Goal: Task Accomplishment & Management: Complete application form

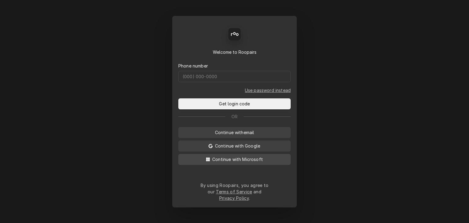
click at [238, 162] on span "Continue with Microsoft" at bounding box center [237, 159] width 53 height 6
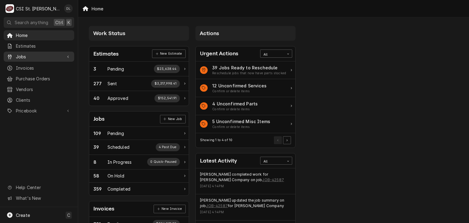
click at [18, 56] on span "Jobs" at bounding box center [39, 56] width 46 height 6
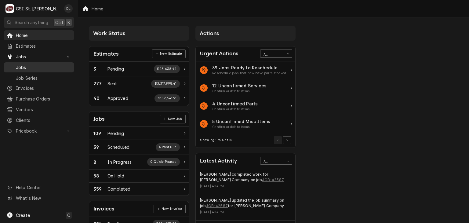
click at [27, 65] on span "Jobs" at bounding box center [43, 67] width 55 height 6
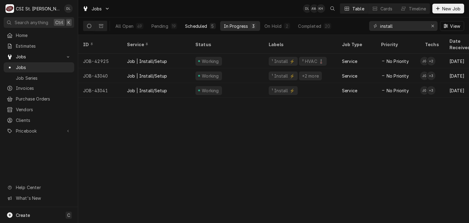
click at [207, 26] on button "Scheduled 5" at bounding box center [200, 26] width 38 height 10
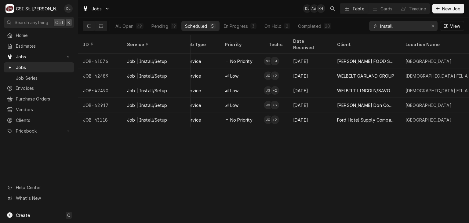
scroll to position [0, 176]
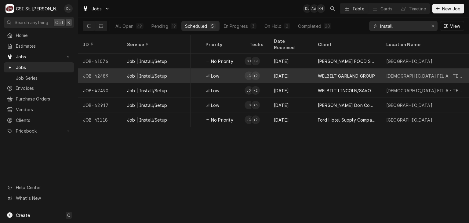
click at [277, 68] on div "Sep 4" at bounding box center [291, 75] width 44 height 15
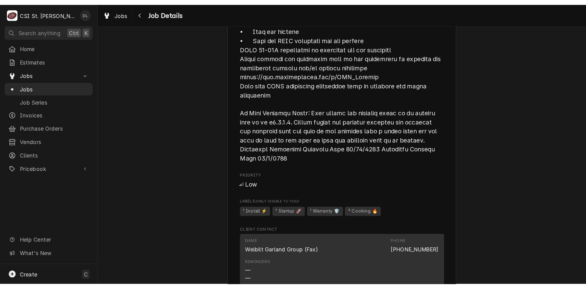
scroll to position [589, 0]
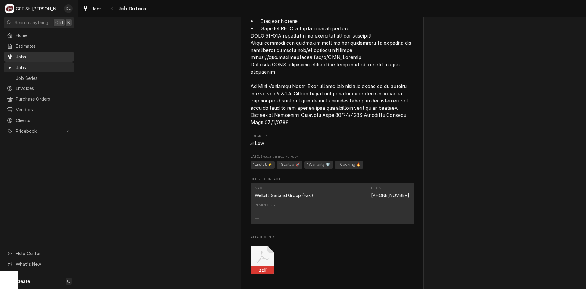
click at [17, 55] on span "Jobs" at bounding box center [39, 56] width 46 height 6
click at [18, 56] on span "Jobs" at bounding box center [39, 56] width 46 height 6
click at [35, 64] on span "Jobs" at bounding box center [43, 67] width 55 height 6
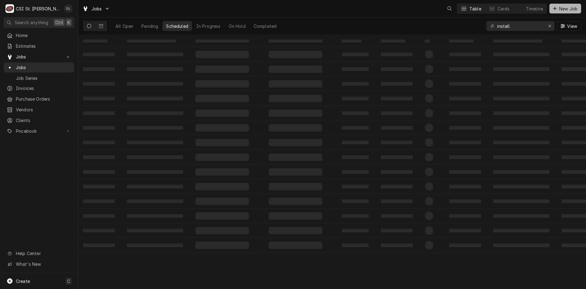
click at [553, 8] on div "Dynamic Content Wrapper" at bounding box center [555, 8] width 6 height 6
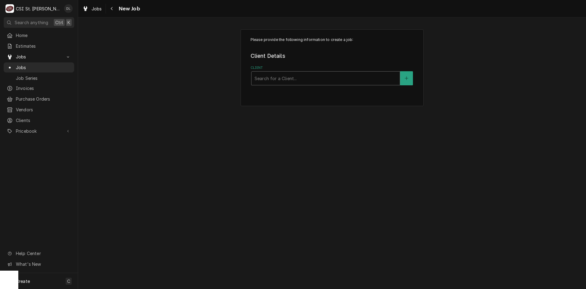
click at [347, 79] on div "Client" at bounding box center [326, 78] width 142 height 11
type input "raising canes"
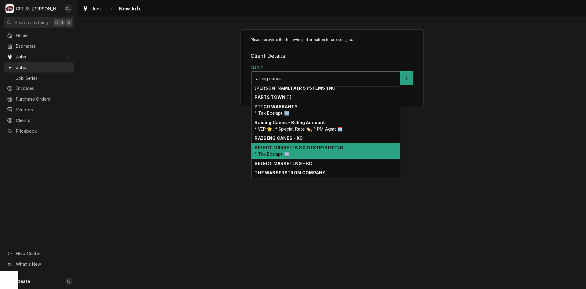
scroll to position [92, 0]
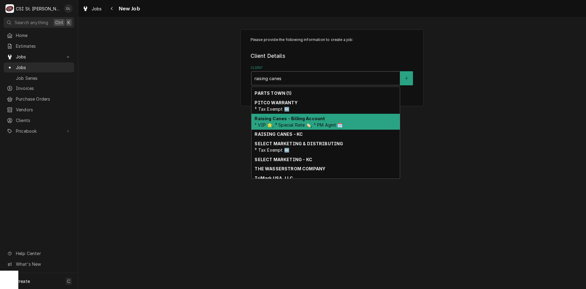
click at [295, 118] on strong "Raising Canes - Billing Account" at bounding box center [290, 118] width 71 height 5
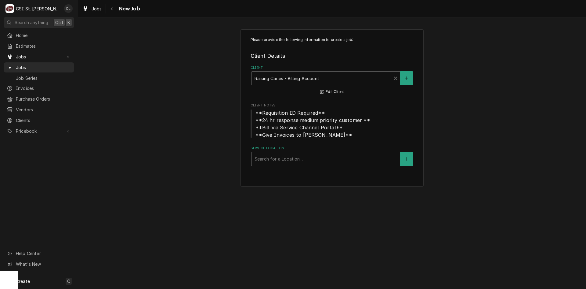
click at [307, 157] on div "Service Location" at bounding box center [326, 158] width 142 height 11
type input "sprin"
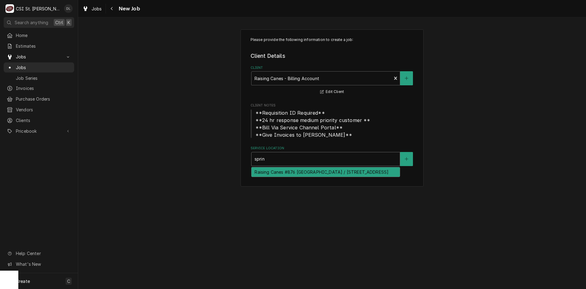
click at [335, 176] on div "Raising Canes #876 Springfield / 3100 W White Oaks Dr, Springfield, IL 62704" at bounding box center [326, 171] width 148 height 9
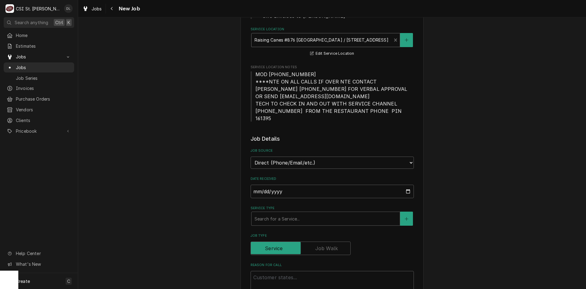
scroll to position [244, 0]
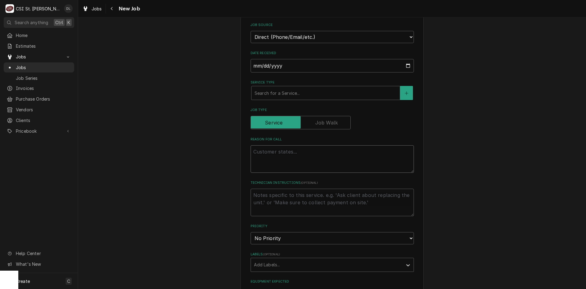
click at [298, 145] on textarea "Reason For Call" at bounding box center [332, 158] width 163 height 27
type textarea "x"
type textarea "D"
type textarea "x"
type textarea "De"
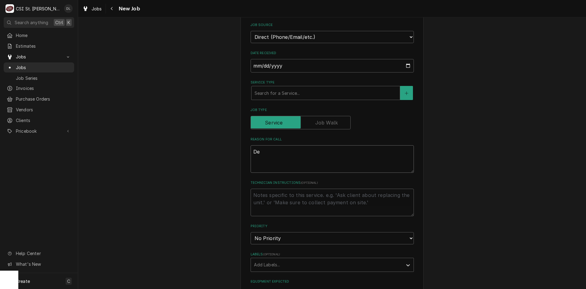
type textarea "x"
type textarea "Del"
type textarea "x"
type textarea "Deli"
type textarea "x"
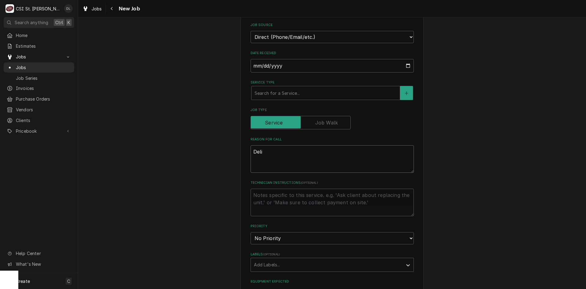
type textarea "Deliv"
type textarea "x"
type textarea "Delive"
type textarea "x"
type textarea "Deliver"
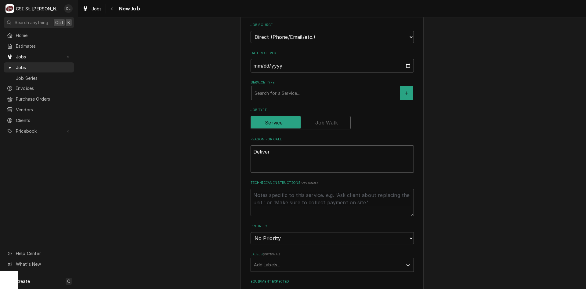
type textarea "x"
type textarea "Deliver"
type textarea "x"
type textarea "Deliver bi"
type textarea "x"
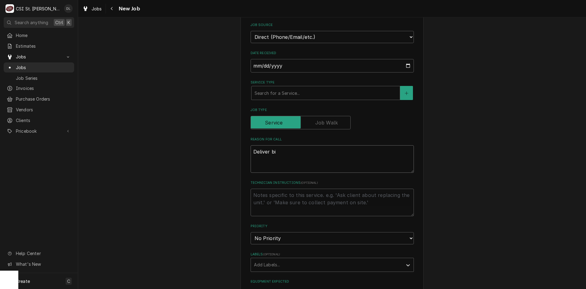
type textarea "Deliver bir"
type textarea "x"
type textarea "Deliver bird"
type textarea "x"
type textarea "Deliver bird"
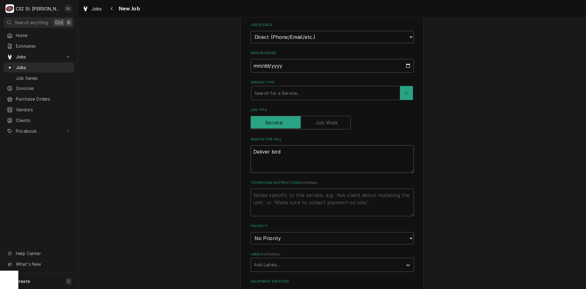
type textarea "x"
type textarea "Deliver bird c"
type textarea "x"
type textarea "Deliver bird ca"
type textarea "x"
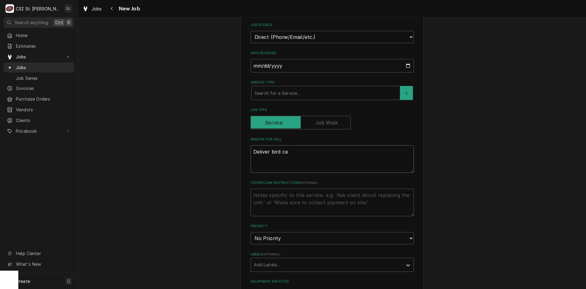
type textarea "Deliver bird car"
type textarea "x"
type textarea "Deliver bird cart"
type textarea "x"
type textarea "Deliver bird cart"
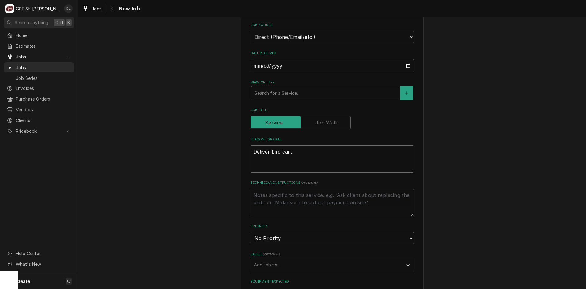
type textarea "x"
type textarea "Deliver bird cart t"
type textarea "x"
type textarea "Deliver bird cart to"
type textarea "x"
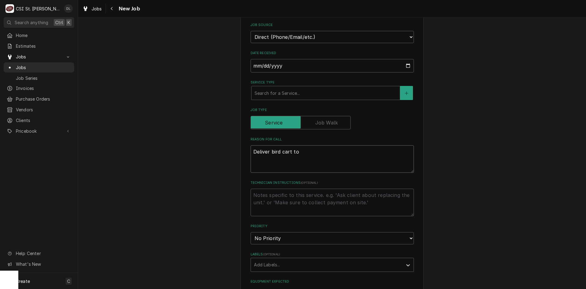
type textarea "Deliver bird cart to"
type textarea "x"
type textarea "Deliver bird cart to l"
type textarea "x"
type textarea "Deliver bird cart to lo"
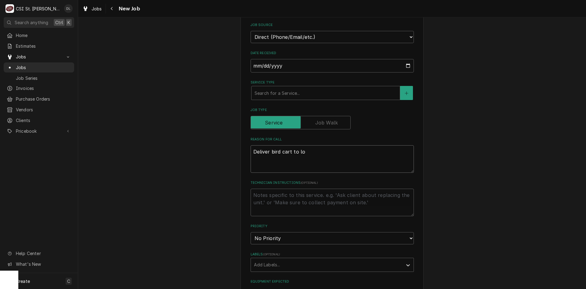
type textarea "x"
type textarea "Deliver bird cart to loc"
type textarea "x"
type textarea "Deliver bird cart to loca"
type textarea "x"
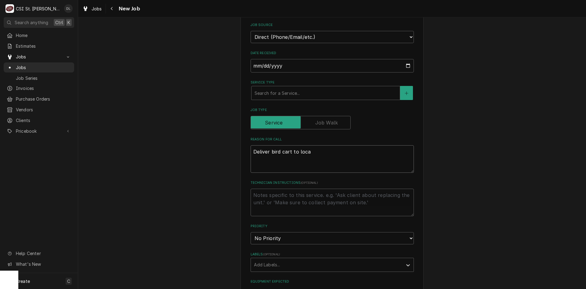
type textarea "Deliver bird cart to locat"
type textarea "x"
type textarea "Deliver bird cart to locati"
type textarea "x"
type textarea "Deliver bird cart to locatio"
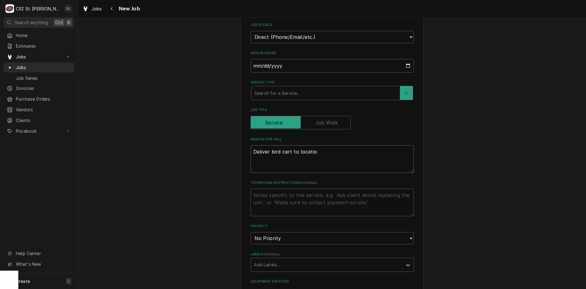
type textarea "x"
type textarea "Deliver bird cart to location"
type textarea "x"
type textarea "Deliver bird cart to location a"
type textarea "x"
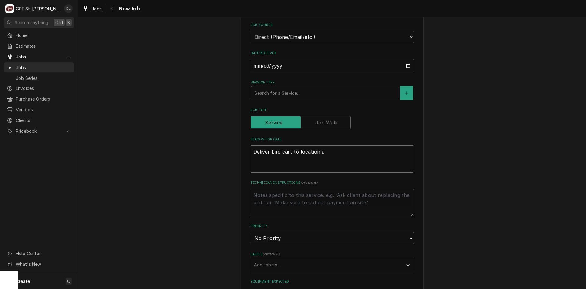
type textarea "Deliver bird cart to location an"
type textarea "x"
type textarea "Deliver bird cart to location and"
type textarea "x"
type textarea "Deliver bird cart to location and t"
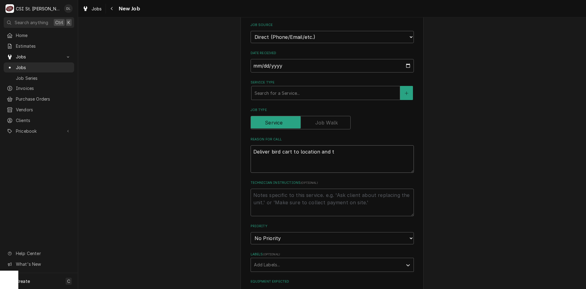
type textarea "x"
type textarea "Deliver bird cart to location and ta"
type textarea "x"
type textarea "Deliver bird cart to location and tak"
type textarea "x"
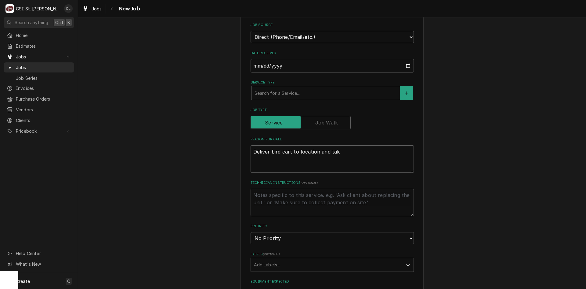
type textarea "Deliver bird cart to location and take"
type textarea "x"
type textarea "Deliver bird cart to location and take"
type textarea "x"
type textarea "Deliver bird cart to location and take t"
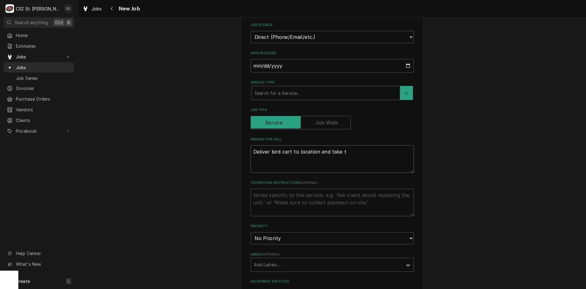
type textarea "x"
type textarea "Deliver bird cart to location and take te"
type textarea "x"
type textarea "Deliver bird cart to location and take t"
type textarea "x"
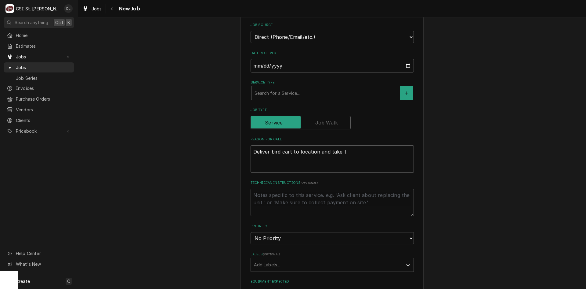
type textarea "Deliver bird cart to location and take th"
type textarea "x"
type textarea "Deliver bird cart to location and take the"
type textarea "x"
type textarea "Deliver bird cart to location and take the"
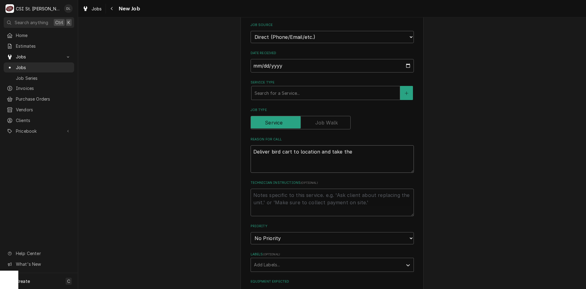
type textarea "x"
type textarea "Deliver bird cart to location and take the n"
type textarea "x"
type textarea "Deliver bird cart to location and take the ne"
type textarea "x"
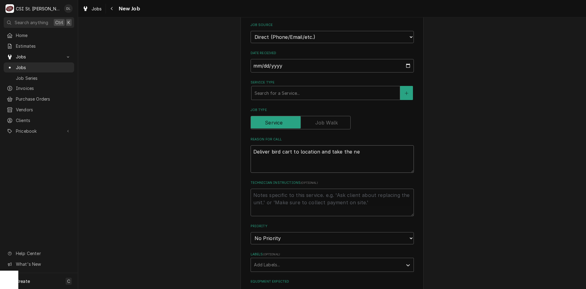
type textarea "Deliver bird cart to location and take the new"
type textarea "x"
type textarea "Deliver bird cart to location and take the new"
type textarea "x"
type textarea "Deliver bird cart to location and take the new one"
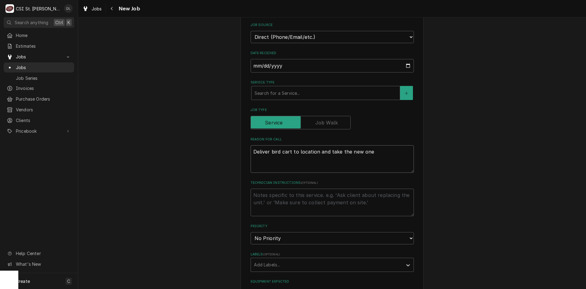
type textarea "x"
type textarea "Deliver bird cart to location and take the new one"
type textarea "x"
type textarea "Deliver bird cart to location and take the new one l"
type textarea "x"
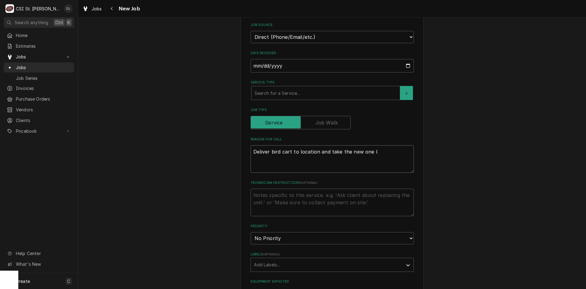
type textarea "Deliver bird cart to location and take the new one lo"
type textarea "x"
type textarea "Deliver bird cart to location and take the new one loa"
type textarea "x"
type textarea "Deliver bird cart to location and take the new one load"
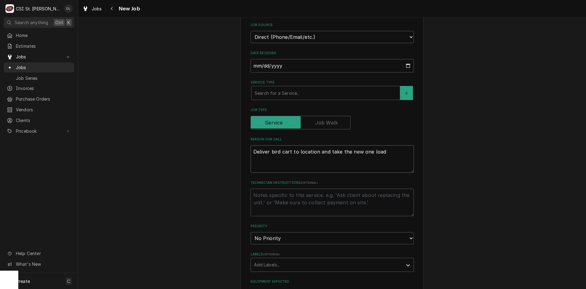
type textarea "x"
type textarea "Deliver bird cart to location and take the new one load"
type textarea "x"
type textarea "Deliver bird cart to location and take the new one load u"
type textarea "x"
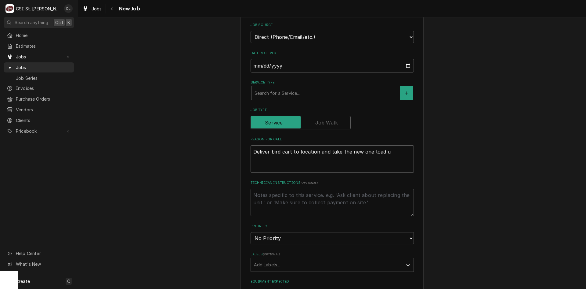
type textarea "Deliver bird cart to location and take the new one load up"
type textarea "x"
type textarea "Deliver bird cart to location and take the new one load up"
type textarea "x"
type textarea "Deliver bird cart to location and take the new one load up a"
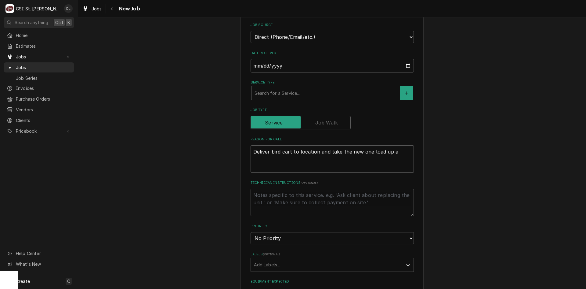
type textarea "x"
type textarea "Deliver bird cart to location and take the new one load up ad"
type textarea "x"
type textarea "Deliver bird cart to location and take the new one load up adn"
type textarea "x"
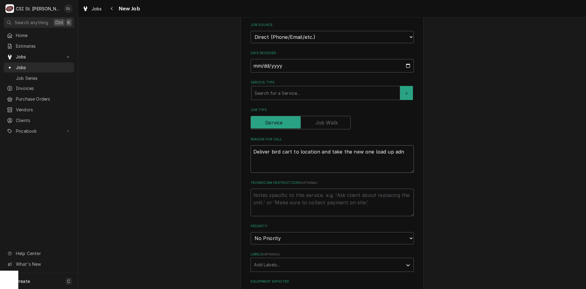
type textarea "Deliver bird cart to location and take the new one load up adn"
type textarea "x"
type textarea "Deliver bird cart to location and take the new one load up adn"
type textarea "x"
type textarea "Deliver bird cart to location and take the new one load up ad"
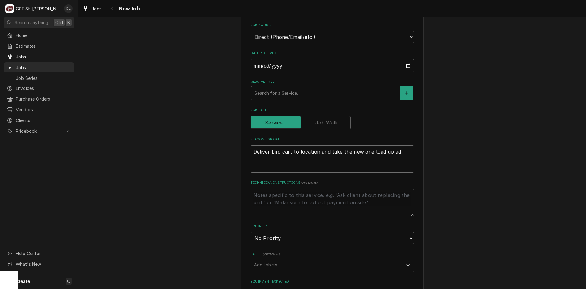
type textarea "x"
type textarea "Deliver bird cart to location and take the new one load up a"
type textarea "x"
type textarea "Deliver bird cart to location and take the new one load up an"
type textarea "x"
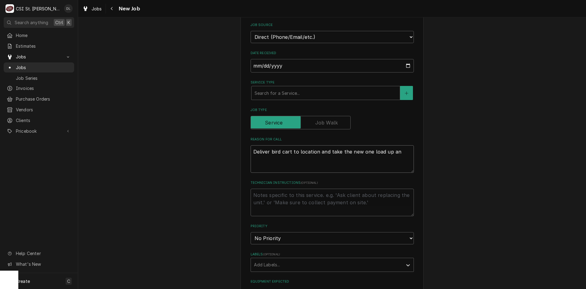
type textarea "Deliver bird cart to location and take the new one load up and"
type textarea "x"
type textarea "Deliver bird cart to location and take the new one load up and"
type textarea "x"
type textarea "Deliver bird cart to location and take the new one load up and t"
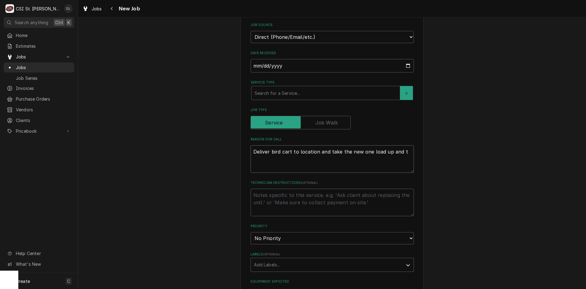
type textarea "x"
type textarea "Deliver bird cart to location and take the new one load up and"
type textarea "x"
type textarea "Deliver bird cart to location and take the new one load up and i"
type textarea "x"
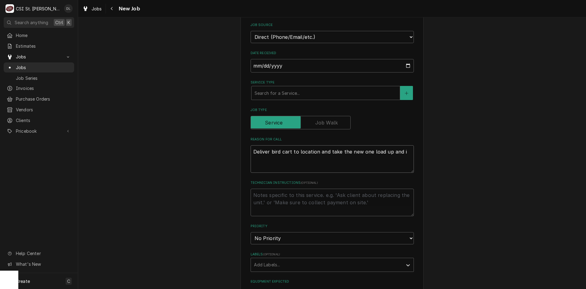
type textarea "Deliver bird cart to location and take the new one load up and it"
type textarea "x"
type textarea "Deliver bird cart to location and take the new one load up and it"
type textarea "x"
type textarea "Deliver bird cart to location and take the new one load up and it i"
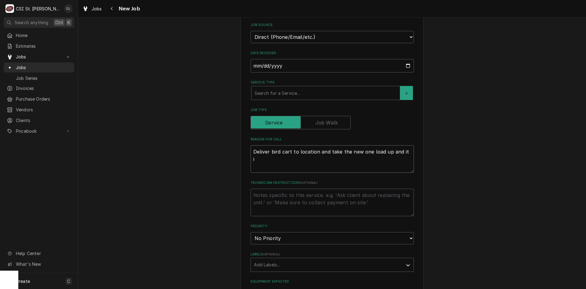
type textarea "x"
type textarea "Deliver bird cart to location and take the new one load up and it is"
type textarea "x"
type textarea "Deliver bird cart to location and take the new one load up and it is"
type textarea "x"
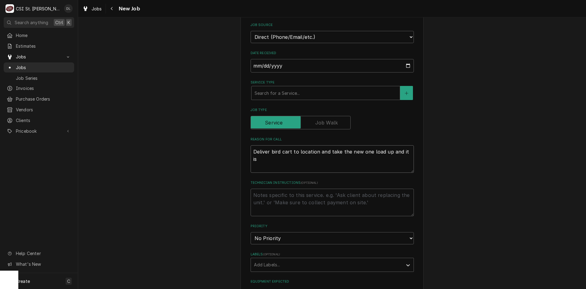
type textarea "Deliver bird cart to location and take the new one load up and it is t"
type textarea "x"
type textarea "Deliver bird cart to location and take the new one load up and it is to"
type textarea "x"
type textarea "Deliver bird cart to location and take the new one load up and it is tob"
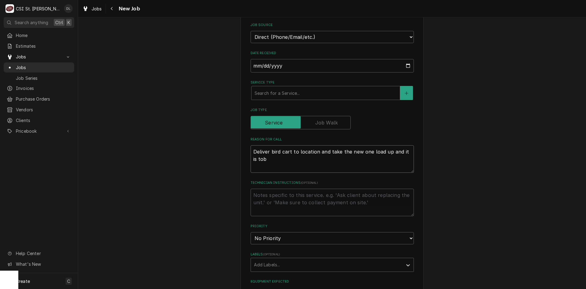
type textarea "x"
type textarea "Deliver bird cart to location and take the new one load up and it is to"
type textarea "x"
type textarea "Deliver bird cart to location and take the new one load up and it is to"
type textarea "x"
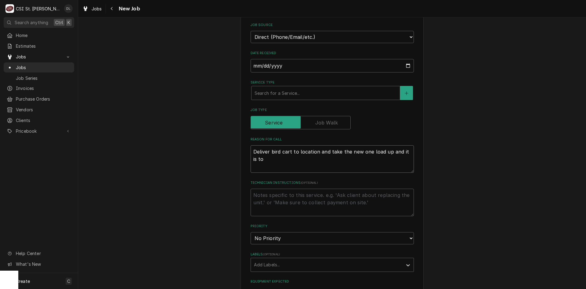
type textarea "Deliver bird cart to location and take the new one load up and it is to b"
type textarea "x"
type textarea "Deliver bird cart to location and take the new one load up and it is to be"
type textarea "x"
type textarea "Deliver bird cart to location and take the new one load up and it is to be"
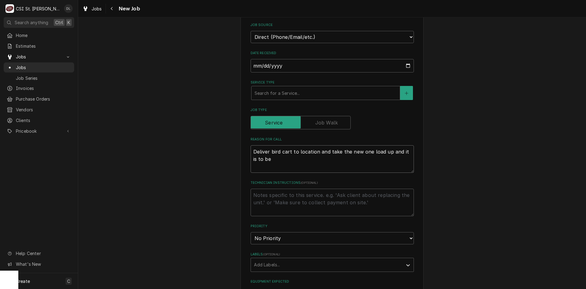
type textarea "x"
type textarea "Deliver bird cart to location and take the new one load up and it is to be d"
type textarea "x"
type textarea "Deliver bird cart to location and take the new one load up and it is to be de"
type textarea "x"
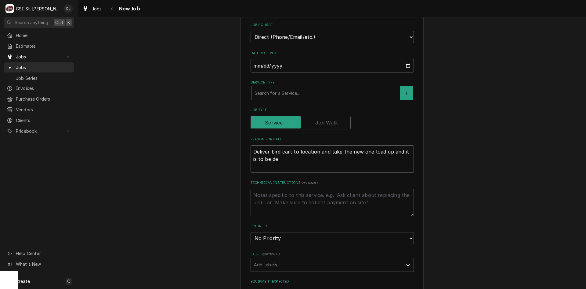
type textarea "Deliver bird cart to location and take the new one load up and it is to be del"
type textarea "x"
type textarea "Deliver bird cart to location and take the new one load up and it is to be deliv"
type textarea "x"
type textarea "Deliver bird cart to location and take the new one load up and it is to be deli…"
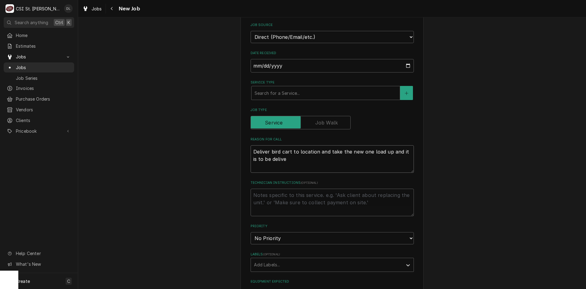
type textarea "x"
type textarea "Deliver bird cart to location and take the new one load up and it is to be deli…"
type textarea "x"
type textarea "Deliver bird cart to location and take the new one load up and it is to be deli…"
type textarea "x"
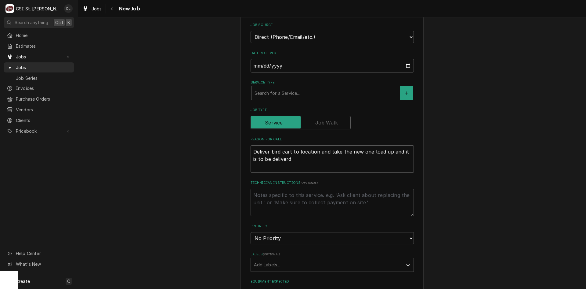
type textarea "Deliver bird cart to location and take the new one load up and it is to be deli…"
type textarea "x"
type textarea "Deliver bird cart to location and take the new one load up and it is to be deli…"
type textarea "x"
type textarea "Deliver bird cart to location and take the new one load up and it is to be deli…"
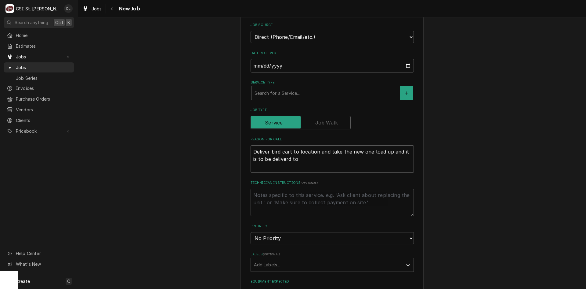
type textarea "x"
type textarea "Deliver bird cart to location and take the new one load up and it is to be deli…"
type textarea "x"
type textarea "Deliver bird cart to location and take the new one load up and it is to be deli…"
type textarea "x"
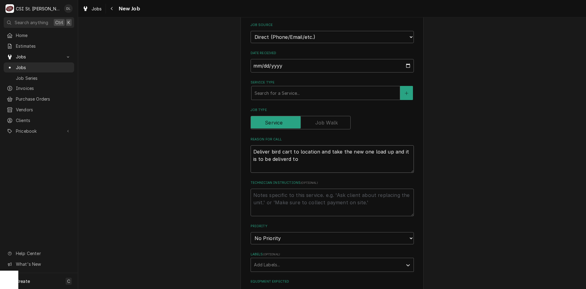
type textarea "Deliver bird cart to location and take the new one load up and it is to be deli…"
type textarea "x"
type textarea "Deliver bird cart to location and take the new one load up and it is to be deli…"
type textarea "x"
type textarea "Deliver bird cart to location and take the new one load up and it is to be deli…"
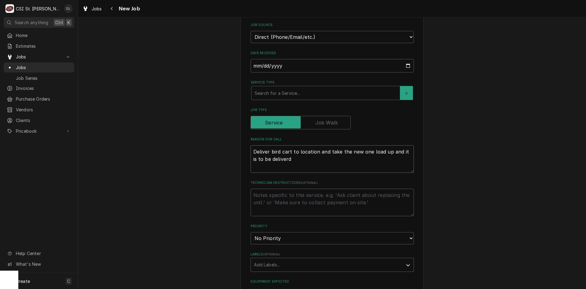
type textarea "x"
type textarea "Deliver bird cart to location and take the new one load up and it is to be deli…"
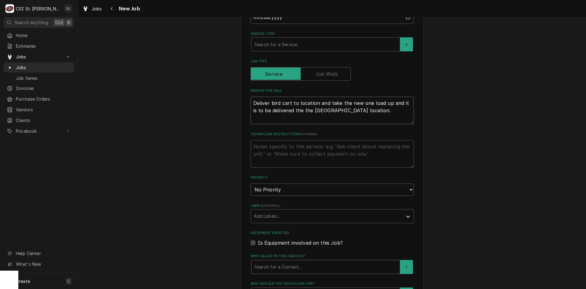
scroll to position [336, 0]
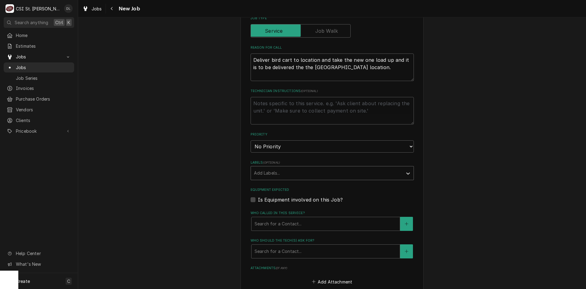
click at [341, 167] on div "Labels" at bounding box center [327, 172] width 146 height 11
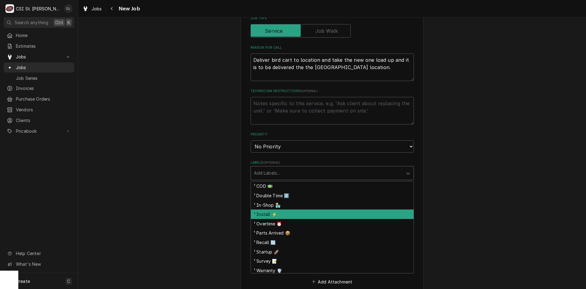
click at [287, 209] on div "¹ Install ⚡️" at bounding box center [332, 213] width 163 height 9
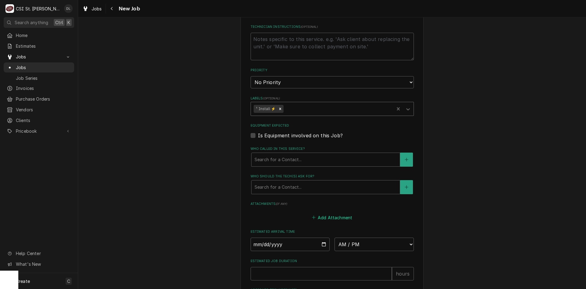
scroll to position [428, 0]
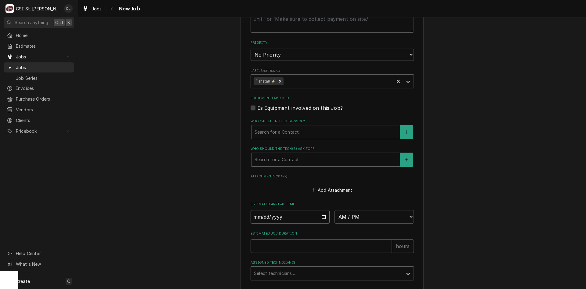
click at [319, 210] on input "Date" at bounding box center [290, 216] width 79 height 13
click at [406, 210] on select "AM / PM 6:00 AM 6:15 AM 6:30 AM 6:45 AM 7:00 AM 7:15 AM 7:30 AM 7:45 AM 8:00 AM…" at bounding box center [374, 216] width 79 height 13
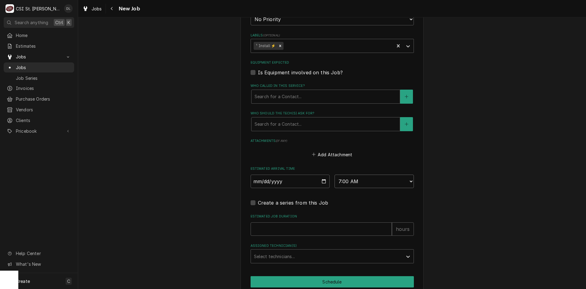
scroll to position [483, 0]
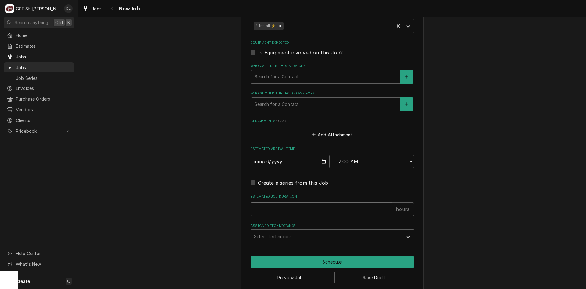
click at [328, 204] on input "Estimated Job Duration" at bounding box center [321, 208] width 141 height 13
click at [351, 231] on div "Assigned Technician(s)" at bounding box center [327, 236] width 146 height 11
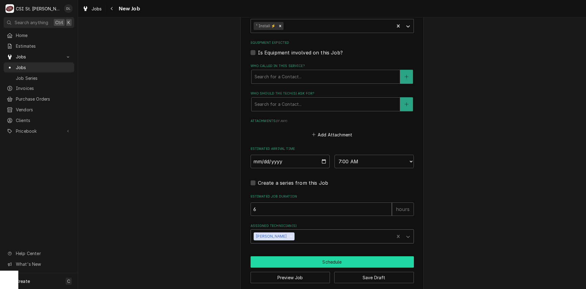
click at [328, 256] on button "Schedule" at bounding box center [332, 261] width 163 height 11
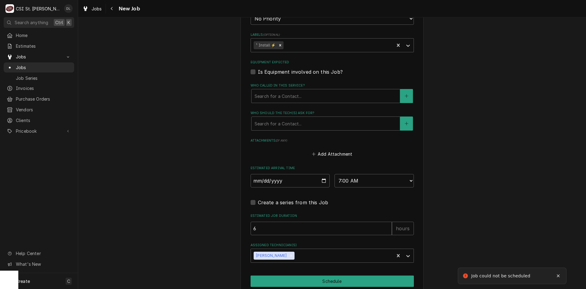
scroll to position [300, 0]
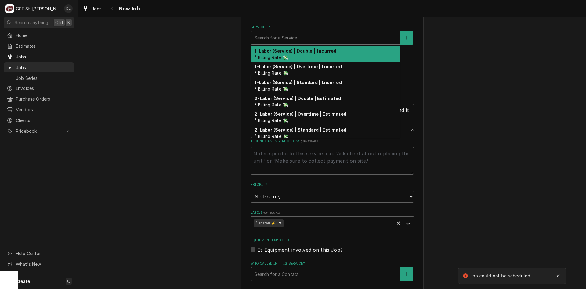
click at [330, 32] on div "Service Type" at bounding box center [326, 37] width 142 height 11
click at [315, 46] on div "Job | Install/Setup ¹ Service Type 🛠️" at bounding box center [326, 54] width 148 height 16
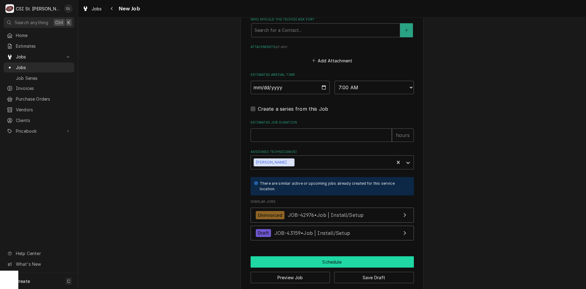
click at [335, 257] on button "Schedule" at bounding box center [332, 261] width 163 height 11
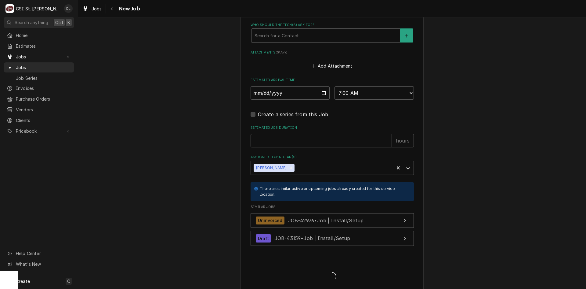
scroll to position [567, 0]
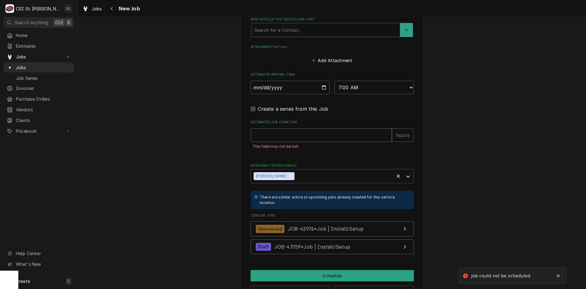
click at [309, 128] on input "Estimated Job Duration" at bounding box center [321, 134] width 141 height 13
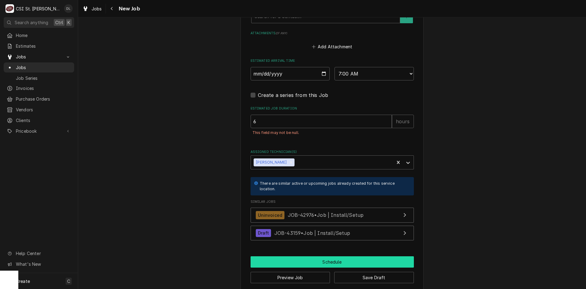
click at [343, 256] on button "Schedule" at bounding box center [332, 261] width 163 height 11
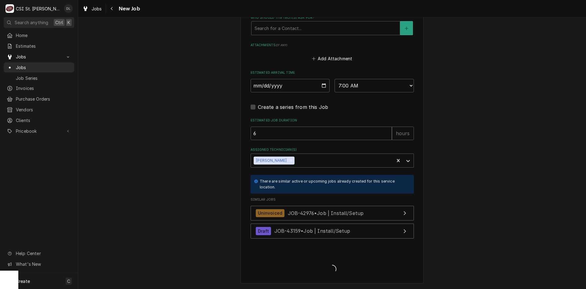
scroll to position [562, 0]
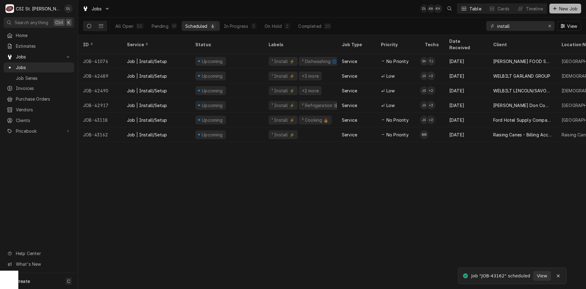
click at [556, 7] on icon "Dynamic Content Wrapper" at bounding box center [555, 8] width 4 height 4
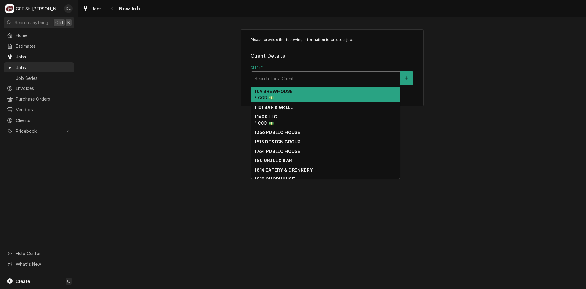
click at [321, 80] on div "Client" at bounding box center [326, 78] width 142 height 11
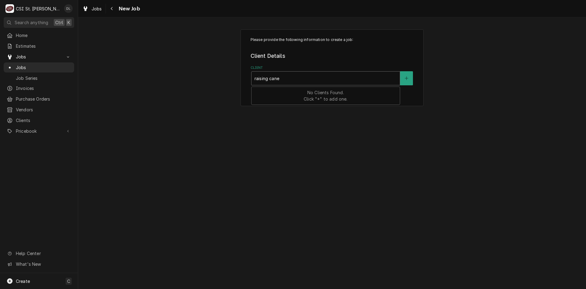
type input "raising canes"
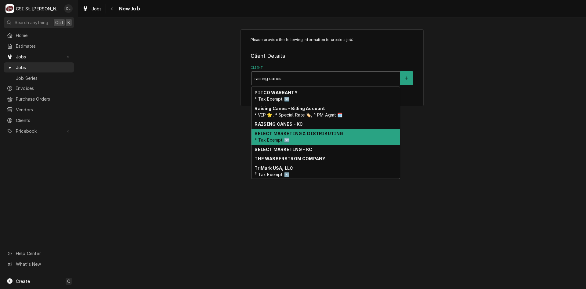
scroll to position [119, 0]
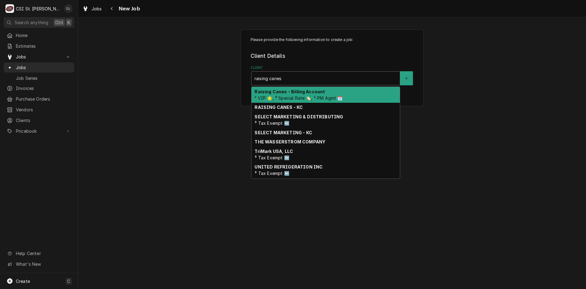
click at [290, 99] on span "² VIP 🌟, ³ Special Rate 🏷️, ⁴ PM Agmt 🗓️" at bounding box center [299, 97] width 88 height 5
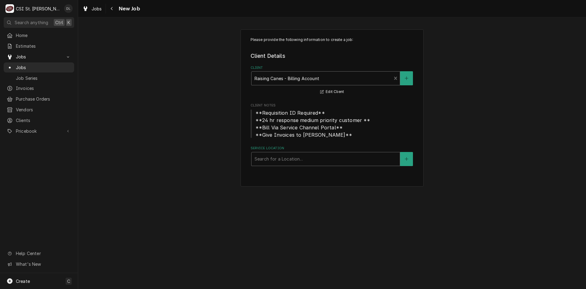
click at [311, 158] on div "Service Location" at bounding box center [326, 158] width 142 height 11
type input "edward"
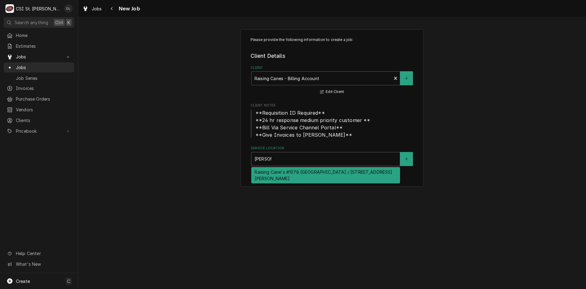
click at [304, 176] on div "Raising Cane's #1078 Edwardsville / 2126 Troy Rd, Edwardsville, IL 62025" at bounding box center [326, 175] width 148 height 16
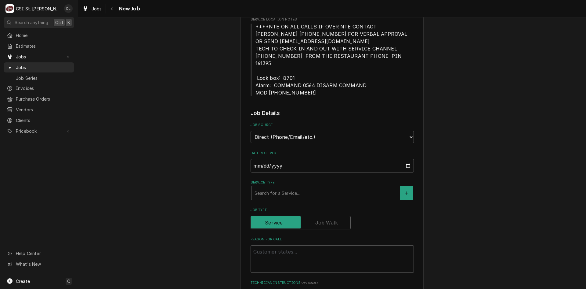
scroll to position [275, 0]
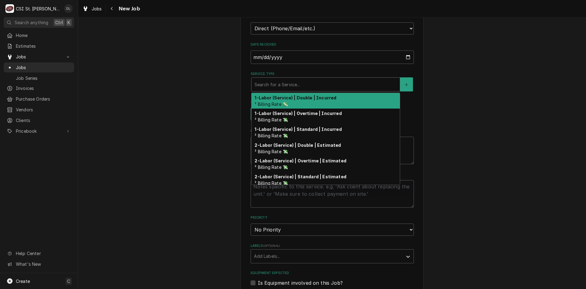
click at [291, 79] on div "Service Type" at bounding box center [326, 84] width 142 height 11
type textarea "x"
type input "i"
type textarea "x"
type input "in"
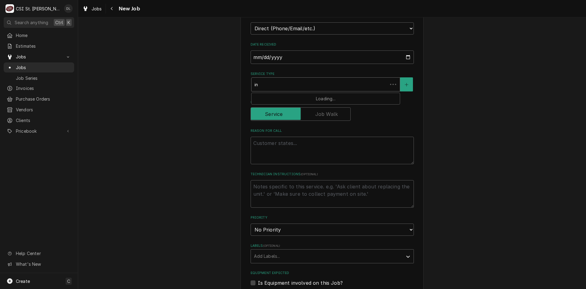
type textarea "x"
type input "ins"
type textarea "x"
type input "inst"
type textarea "x"
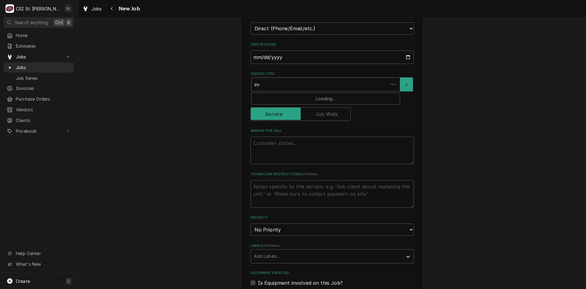
type input "insta"
type textarea "x"
type input "instal"
type textarea "x"
type input "install"
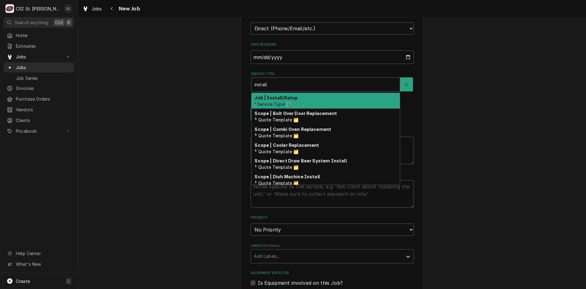
click at [286, 95] on strong "Job | Install/Setup" at bounding box center [276, 97] width 43 height 5
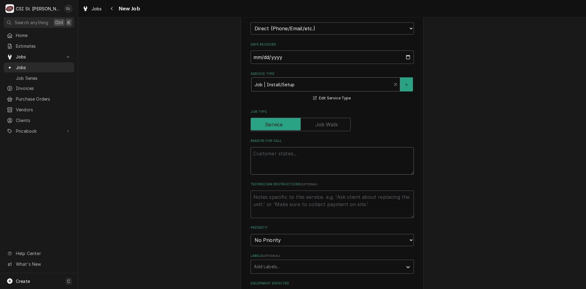
click at [304, 153] on textarea "Reason For Call" at bounding box center [332, 160] width 163 height 27
type textarea "x"
type textarea "D"
type textarea "x"
type textarea "De"
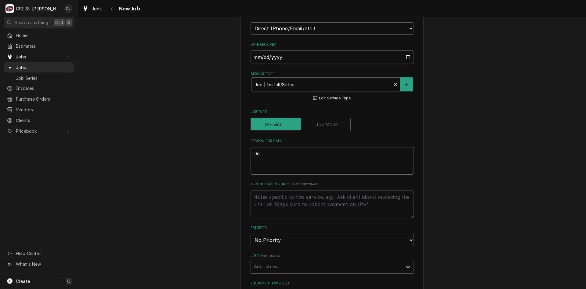
type textarea "x"
type textarea "Del"
type textarea "x"
type textarea "Deli"
type textarea "x"
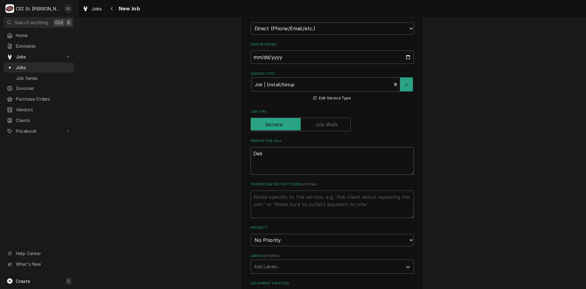
type textarea "Deliv"
type textarea "x"
type textarea "Delive"
type textarea "x"
type textarea "Deliver"
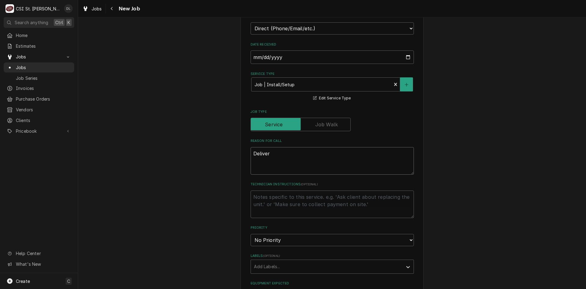
type textarea "x"
type textarea "Deliver"
type textarea "x"
type textarea "Deliver n"
type textarea "x"
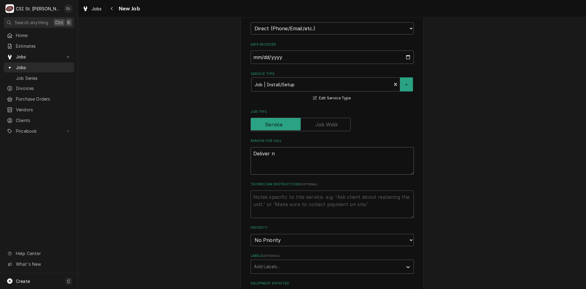
type textarea "Deliver ne"
type textarea "x"
type textarea "Deliver new"
type textarea "x"
type textarea "Deliver new"
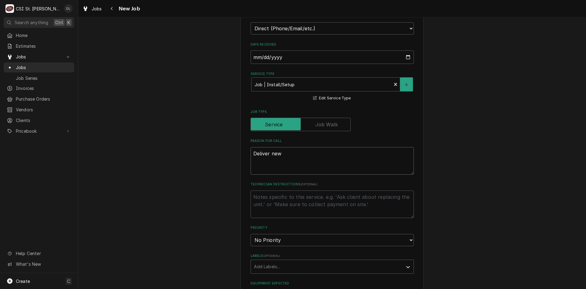
type textarea "x"
type textarea "Deliver new"
type textarea "x"
type textarea "Deliver new/"
type textarea "x"
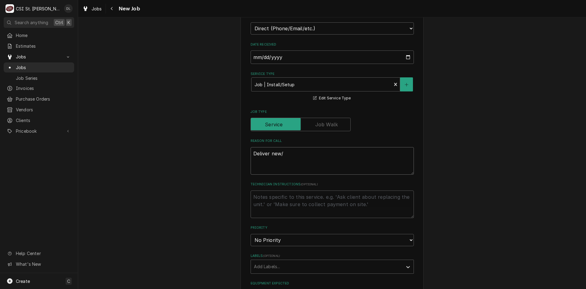
type textarea "Deliver new/u"
type textarea "x"
type textarea "Deliver new/us"
type textarea "x"
type textarea "Deliver new/use"
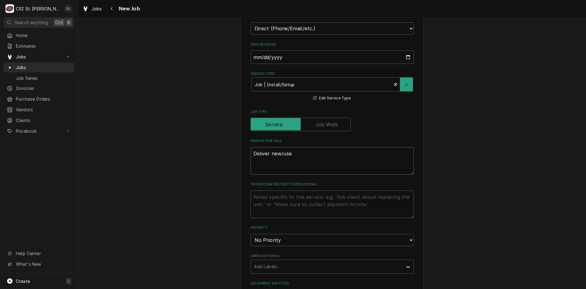
type textarea "x"
type textarea "Deliver new/used"
type textarea "x"
type textarea "Deliver new/used"
type textarea "x"
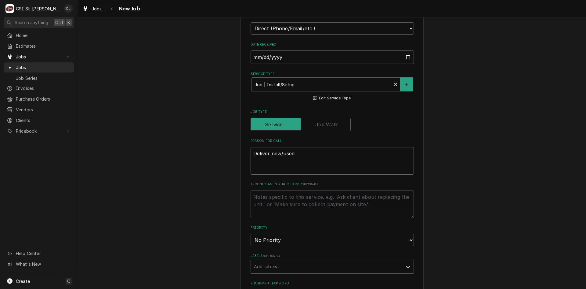
type textarea "Deliver new/used b"
type textarea "x"
type textarea "Deliver new/used bi"
type textarea "x"
type textarea "Deliver new/used bir"
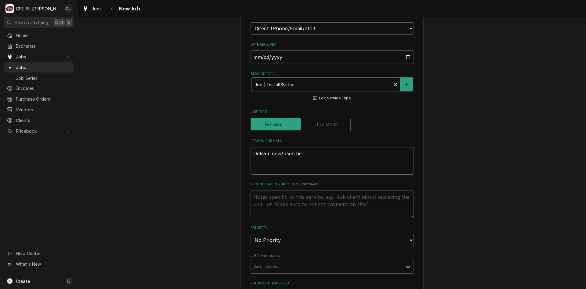
type textarea "x"
type textarea "Deliver new/used bird"
type textarea "x"
type textarea "Deliver new/used bird"
type textarea "x"
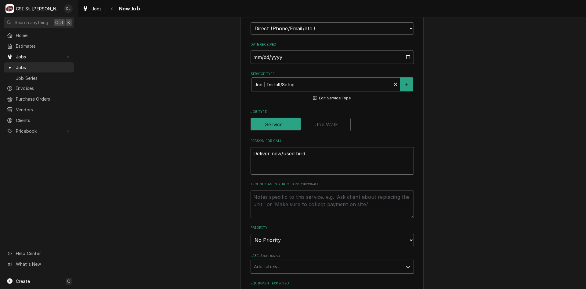
type textarea "Deliver new/used bird c"
type textarea "x"
type textarea "Deliver new/used bird ca"
type textarea "x"
type textarea "Deliver new/used bird car"
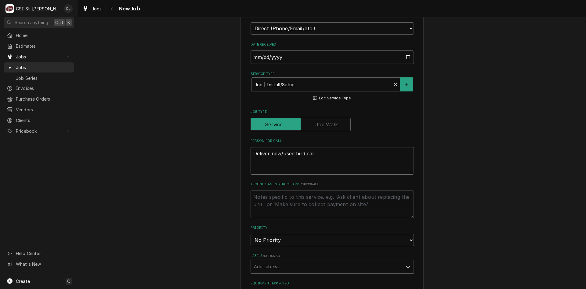
type textarea "x"
type textarea "Deliver new/used bird cart"
type textarea "x"
type textarea "Deliver new/used bird cart"
type textarea "x"
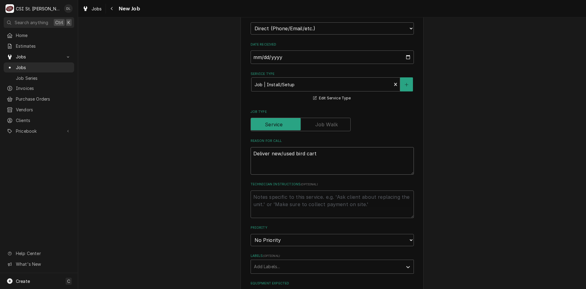
type textarea "Deliver new/used bird cart t"
type textarea "x"
type textarea "Deliver new/used bird cart to"
type textarea "x"
type textarea "Deliver new/used bird cart to th"
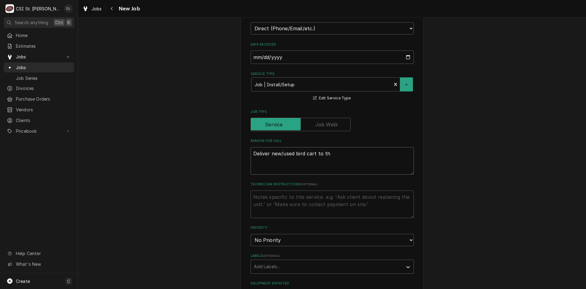
type textarea "x"
type textarea "Deliver new/used bird cart to thi"
type textarea "x"
type textarea "Deliver new/used bird cart to this"
type textarea "x"
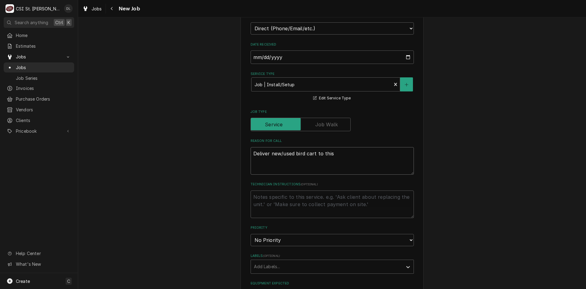
type textarea "Deliver new/used bird cart to this"
type textarea "x"
type textarea "Deliver new/used bird cart to this l"
type textarea "x"
type textarea "Deliver new/used bird cart to this lo"
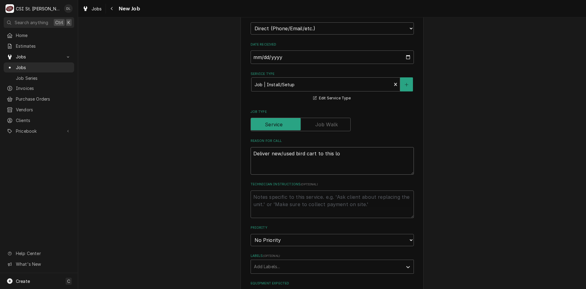
type textarea "x"
type textarea "Deliver new/used bird cart to this loc"
type textarea "x"
type textarea "Deliver new/used bird cart to this loca"
type textarea "x"
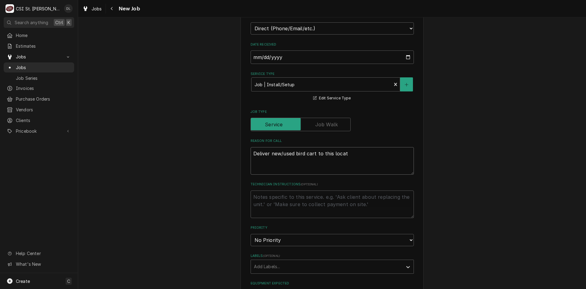
type textarea "Deliver new/used bird cart to this locati"
type textarea "x"
type textarea "Deliver new/used bird cart to this locatio"
type textarea "x"
type textarea "Deliver new/used bird cart to this location"
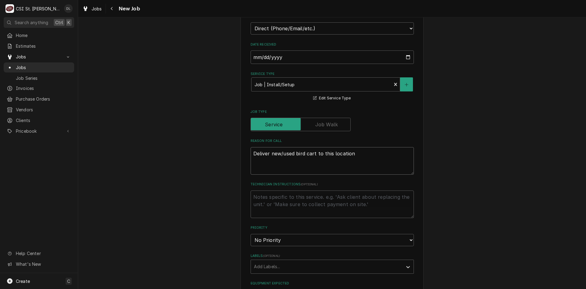
type textarea "x"
type textarea "Deliver new/used bird cart to this location a"
type textarea "x"
type textarea "Deliver new/used bird cart to this location an"
type textarea "x"
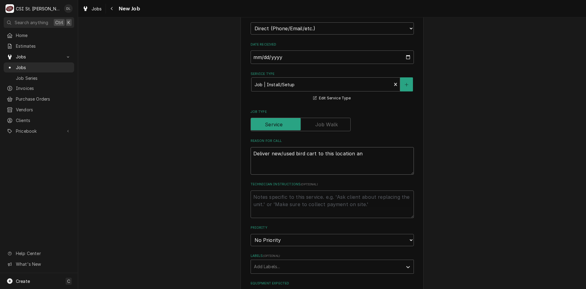
type textarea "Deliver new/used bird cart to this location and"
type textarea "x"
type textarea "Deliver new/used bird cart to this location and"
type textarea "x"
type textarea "Deliver new/used bird cart to this location and t"
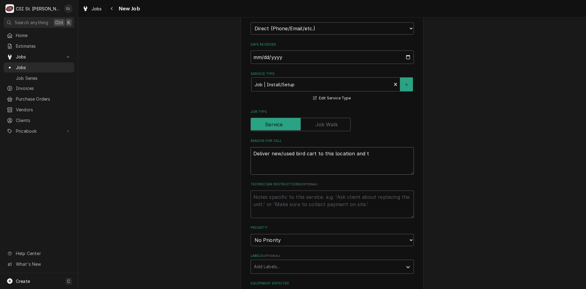
type textarea "x"
type textarea "Deliver new/used bird cart to this location and ta"
type textarea "x"
type textarea "Deliver new/used bird cart to this location and tak"
type textarea "x"
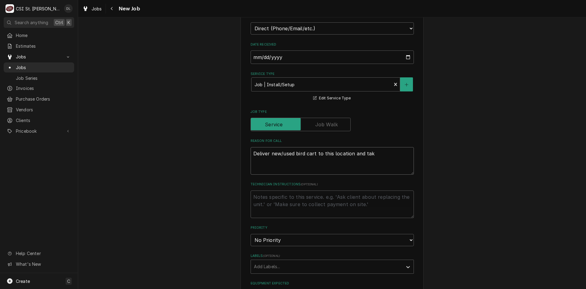
type textarea "Deliver new/used bird cart to this location and take"
type textarea "x"
type textarea "Deliver new/used bird cart to this location and take"
type textarea "x"
type textarea "Deliver new/used bird cart to this location and take t"
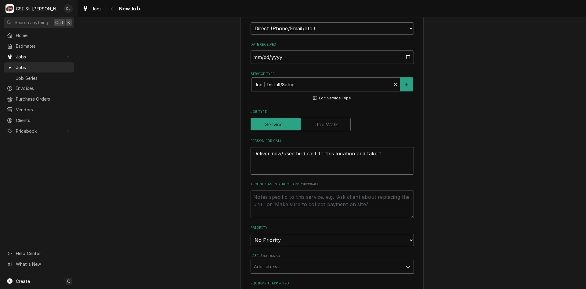
type textarea "x"
type textarea "Deliver new/used bird cart to this location and take th"
type textarea "x"
type textarea "Deliver new/used bird cart to this location and take the"
type textarea "x"
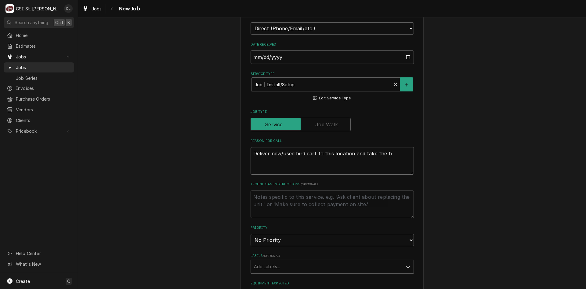
type textarea "Deliver new/used bird cart to this location and take the bu"
type textarea "x"
type textarea "Deliver new/used bird cart to this location and take the bug"
type textarea "x"
type textarea "Deliver new/used bird cart to this location and take the bug"
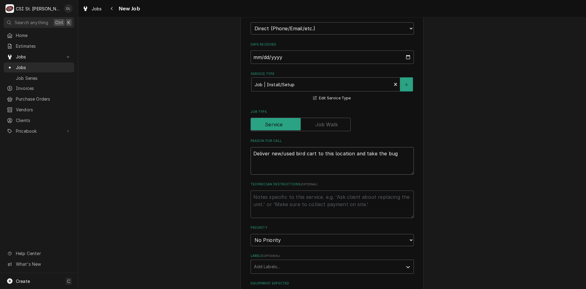
type textarea "x"
type textarea "Deliver new/used bird cart to this location and take the bug i"
type textarea "x"
type textarea "Deliver new/used bird cart to this location and take the bug in"
type textarea "x"
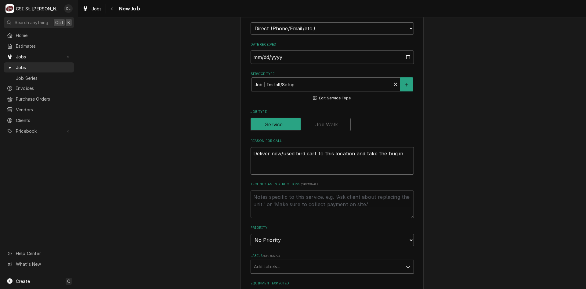
type textarea "Deliver new/used bird cart to this location and take the bug inf"
type textarea "x"
type textarea "Deliver new/used bird cart to this location and take the bug infe"
type textarea "x"
type textarea "Deliver new/used bird cart to this location and take the bug infes"
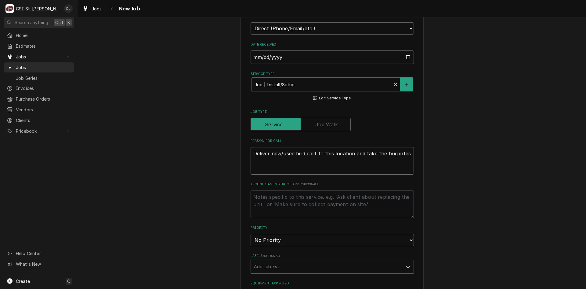
type textarea "x"
type textarea "Deliver new/used bird cart to this location and take the bug infest"
type textarea "x"
type textarea "Deliver new/used bird cart to this location and take the bug infeste"
type textarea "x"
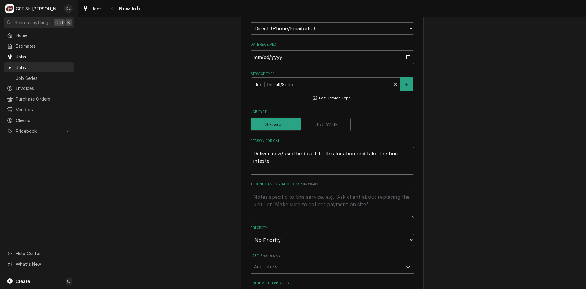
type textarea "Deliver new/used bird cart to this location and take the bug infested"
type textarea "x"
type textarea "Deliver new/used bird cart to this location and take the bug infested"
type textarea "x"
type textarea "Deliver new/used bird cart to this location and take the bug infested o"
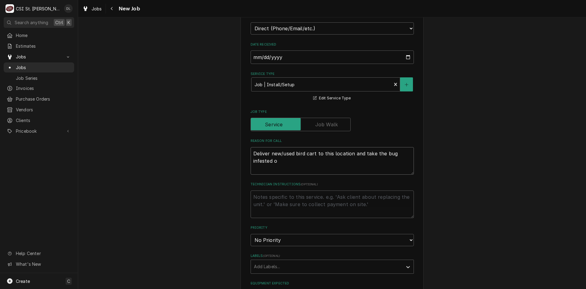
type textarea "x"
type textarea "Deliver new/used bird cart to this location and take the bug infested on"
type textarea "x"
type textarea "Deliver new/used bird cart to this location and take the bug infested one"
type textarea "x"
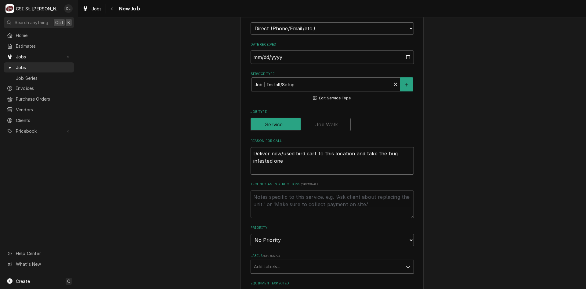
type textarea "Deliver new/used bird cart to this location and take the bug infested one"
type textarea "x"
type textarea "Deliver new/used bird cart to this location and take the bug infested one b"
type textarea "x"
type textarea "Deliver new/used bird cart to this location and take the bug infested one bac"
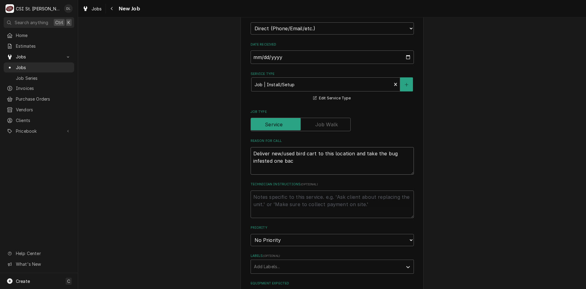
type textarea "x"
type textarea "Deliver new/used bird cart to this location and take the bug infested one back"
type textarea "x"
type textarea "Deliver new/used bird cart to this location and take the bug infested one back"
type textarea "x"
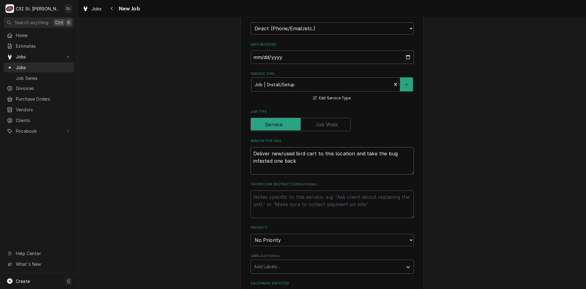
type textarea "Deliver new/used bird cart to this location and take the bug infested one back t"
type textarea "x"
type textarea "Deliver new/used bird cart to this location and take the bug infested one back …"
type textarea "x"
type textarea "Deliver new/used bird cart to this location and take the bug infested one back …"
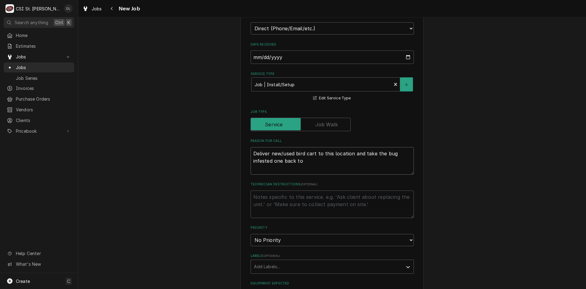
type textarea "x"
type textarea "Deliver new/used bird cart to this location and take the bug infested one back …"
type textarea "x"
type textarea "Deliver new/used bird cart to this location and take the bug infested one back …"
type textarea "x"
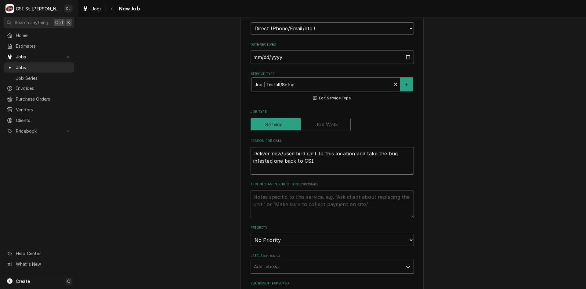
type textarea "Deliver new/used bird cart to this location and take the bug infested one back …"
type textarea "x"
type textarea "Deliver new/used bird cart to this location and take the bug infested one back …"
type textarea "x"
type textarea "Deliver new/used bird cart to this location and take the bug infested one back …"
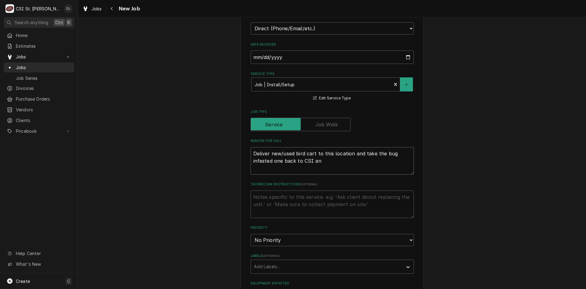
type textarea "x"
type textarea "Deliver new/used bird cart to this location and take the bug infested one back …"
type textarea "x"
type textarea "Deliver new/used bird cart to this location and take the bug infested one back …"
type textarea "x"
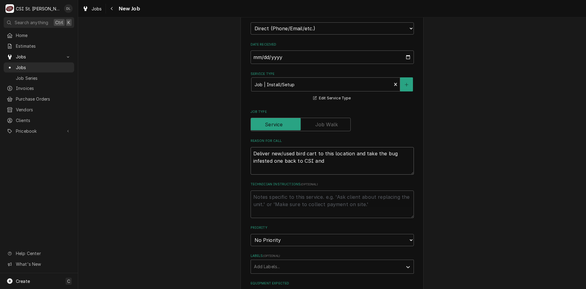
type textarea "Deliver new/used bird cart to this location and take the bug infested one back …"
type textarea "x"
type textarea "Deliver new/used bird cart to this location and take the bug infested one back …"
type textarea "x"
type textarea "Deliver new/used bird cart to this location and take the bug infested one back …"
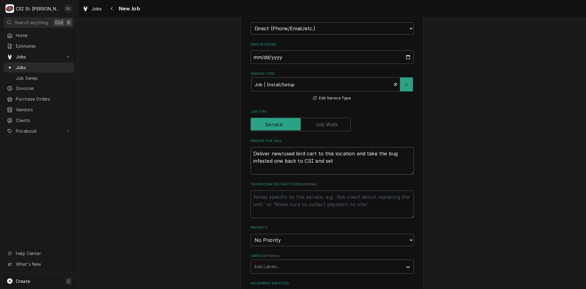
type textarea "x"
type textarea "Deliver new/used bird cart to this location and take the bug infested one back …"
type textarea "x"
type textarea "Deliver new/used bird cart to this location and take the bug infested one back …"
type textarea "x"
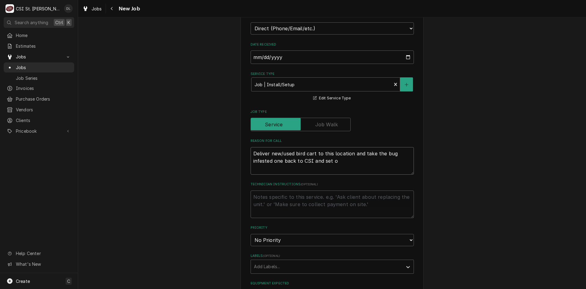
type textarea "Deliver new/used bird cart to this location and take the bug infested one back …"
type textarea "x"
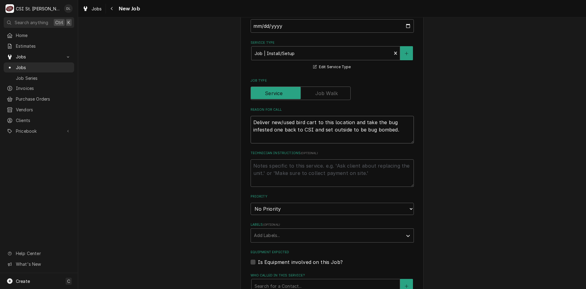
scroll to position [336, 0]
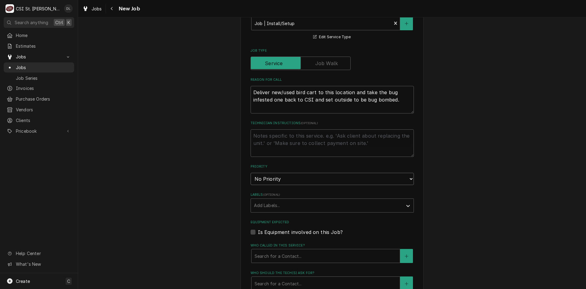
click at [354, 173] on select "No Priority Urgent High Medium Low" at bounding box center [332, 179] width 163 height 12
drag, startPoint x: 506, startPoint y: 147, endPoint x: 502, endPoint y: 147, distance: 4.6
click at [506, 147] on div "Please provide the following information to create a job: Client Details Client…" at bounding box center [332, 72] width 508 height 769
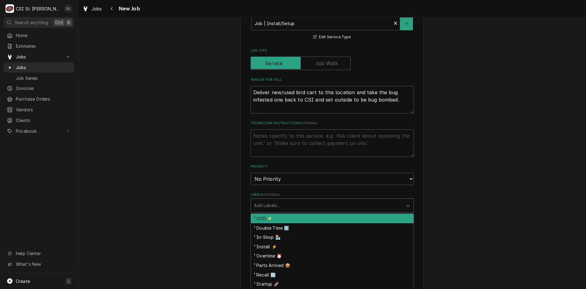
click at [398, 198] on div "Add Labels..." at bounding box center [327, 204] width 152 height 13
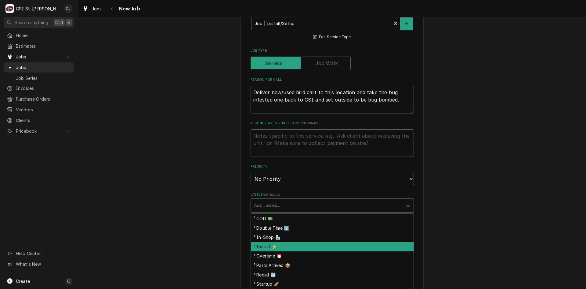
click at [273, 242] on div "¹ Install ⚡️" at bounding box center [332, 246] width 163 height 9
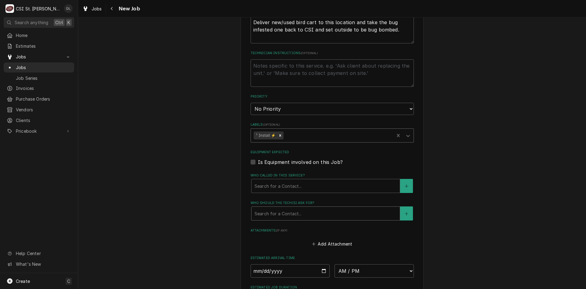
scroll to position [428, 0]
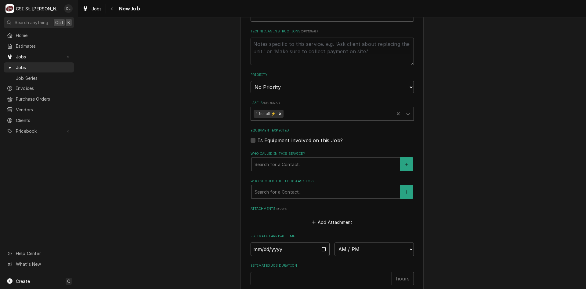
click at [324, 242] on input "Date" at bounding box center [290, 248] width 79 height 13
click at [402, 246] on select "AM / PM 6:00 AM 6:15 AM 6:30 AM 6:45 AM 7:00 AM 7:15 AM 7:30 AM 7:45 AM 8:00 AM…" at bounding box center [374, 248] width 79 height 13
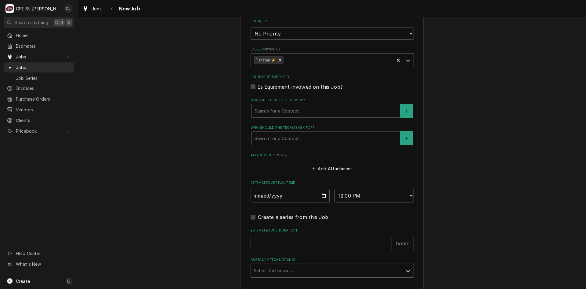
scroll to position [515, 0]
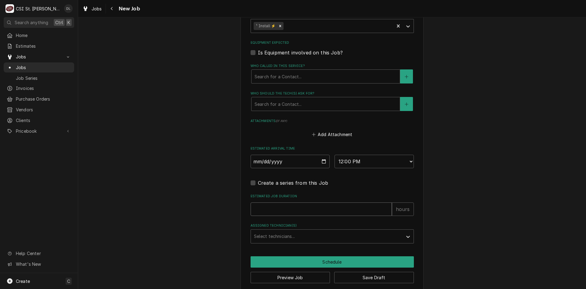
click at [311, 203] on input "Estimated Job Duration" at bounding box center [321, 208] width 141 height 13
click at [342, 223] on div "Assigned Technician(s) Select technicians..." at bounding box center [332, 233] width 163 height 20
drag, startPoint x: 339, startPoint y: 220, endPoint x: 340, endPoint y: 225, distance: 5.6
click at [339, 223] on label "Assigned Technician(s)" at bounding box center [332, 225] width 163 height 5
click at [342, 231] on div "Assigned Technician(s)" at bounding box center [327, 236] width 146 height 11
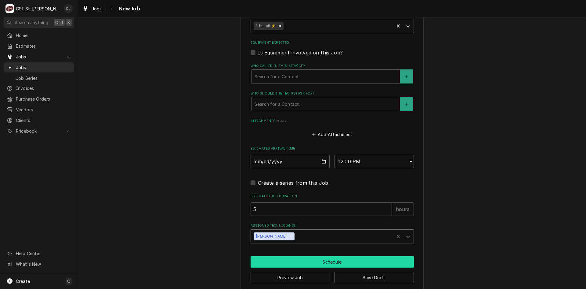
click at [324, 256] on button "Schedule" at bounding box center [332, 261] width 163 height 11
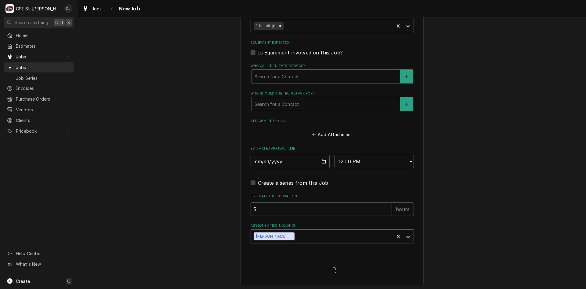
scroll to position [510, 0]
